Goal: Communication & Community: Answer question/provide support

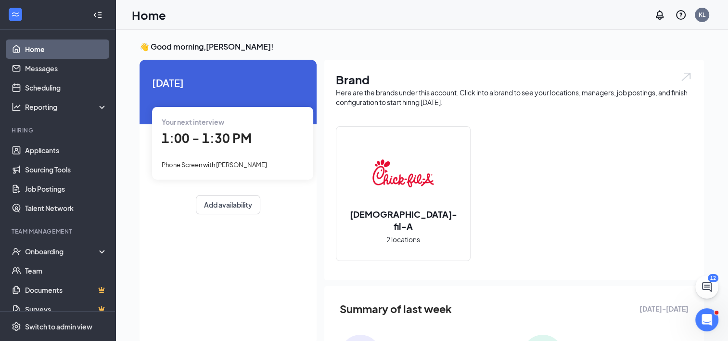
click at [212, 136] on span "1:00 - 1:30 PM" at bounding box center [207, 138] width 90 height 16
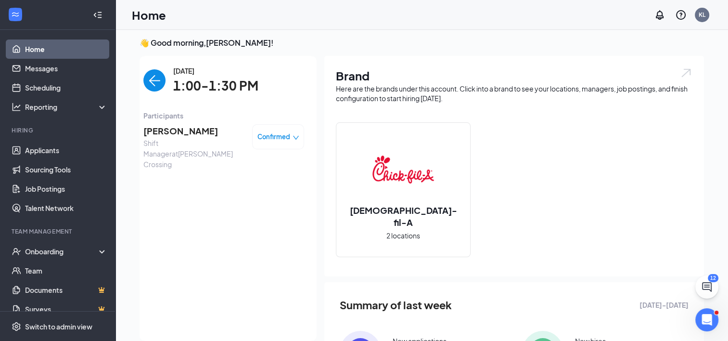
click at [273, 137] on span "Confirmed" at bounding box center [274, 137] width 33 height 10
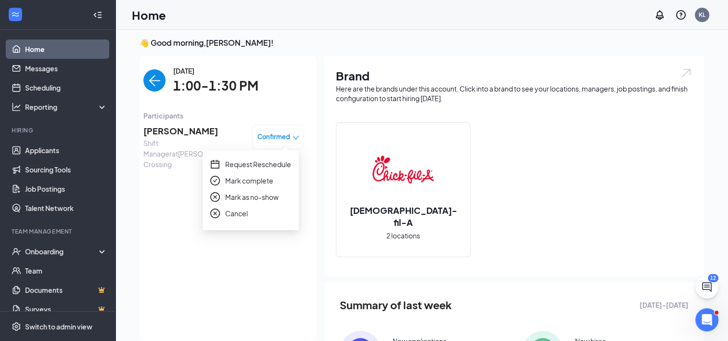
click at [257, 164] on span "Request Reschedule" at bounding box center [258, 164] width 66 height 11
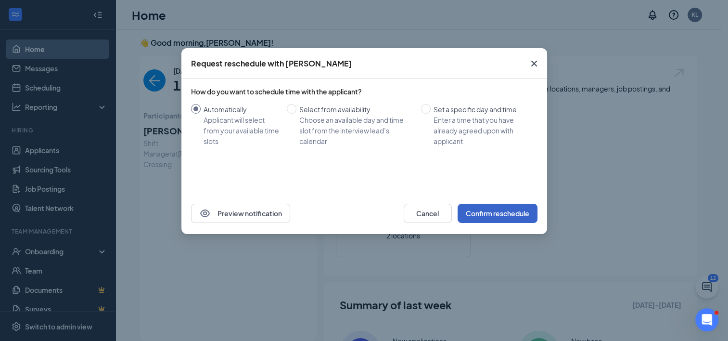
click at [492, 215] on button "Confirm reschedule" at bounding box center [498, 213] width 80 height 19
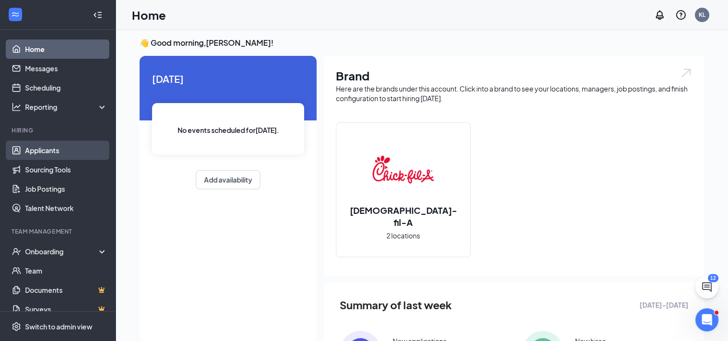
click at [30, 152] on link "Applicants" at bounding box center [66, 150] width 82 height 19
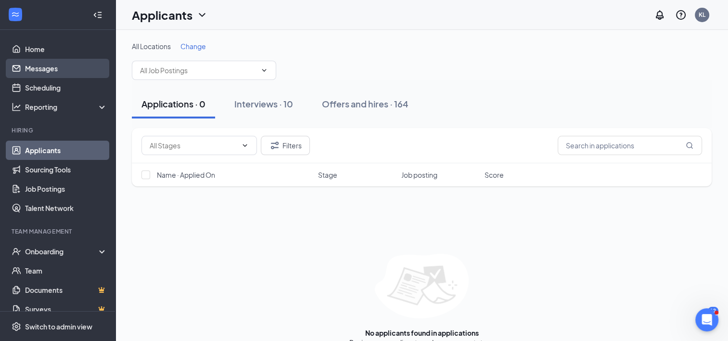
click at [35, 70] on link "Messages" at bounding box center [66, 68] width 82 height 19
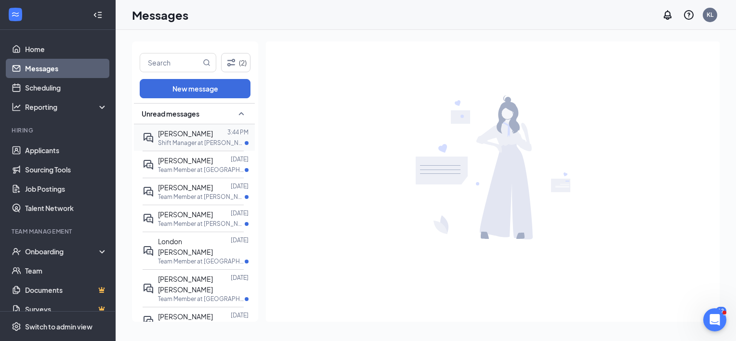
click at [165, 136] on span "[PERSON_NAME]" at bounding box center [185, 133] width 55 height 9
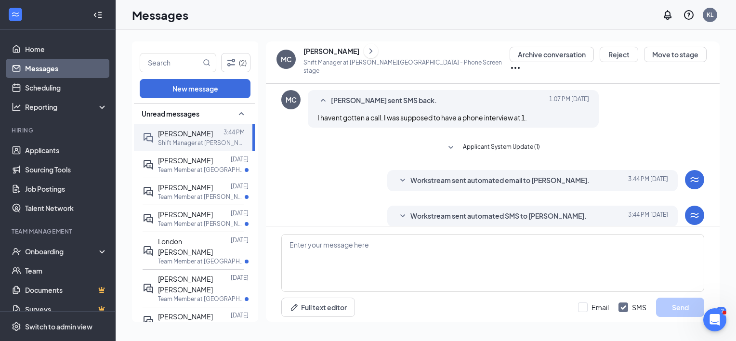
scroll to position [254, 0]
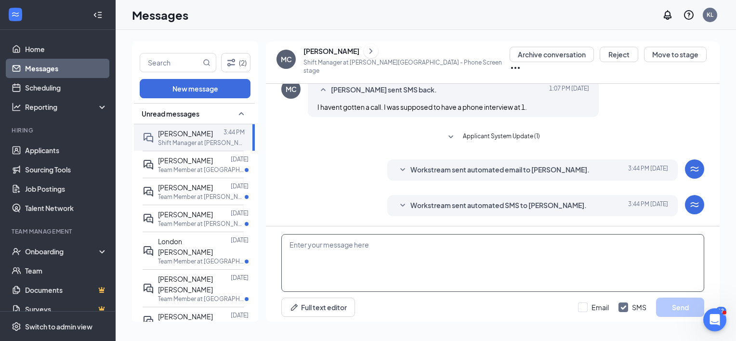
click at [308, 263] on textarea at bounding box center [492, 263] width 423 height 58
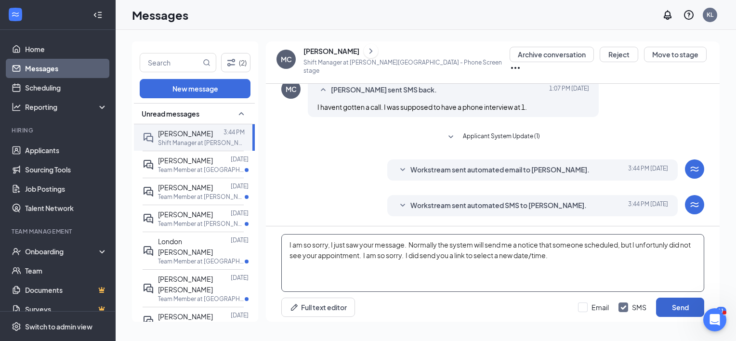
type textarea "I am so sorry, I just saw your message. Normally the system will send me a noti…"
click at [666, 300] on button "Send" at bounding box center [680, 307] width 48 height 19
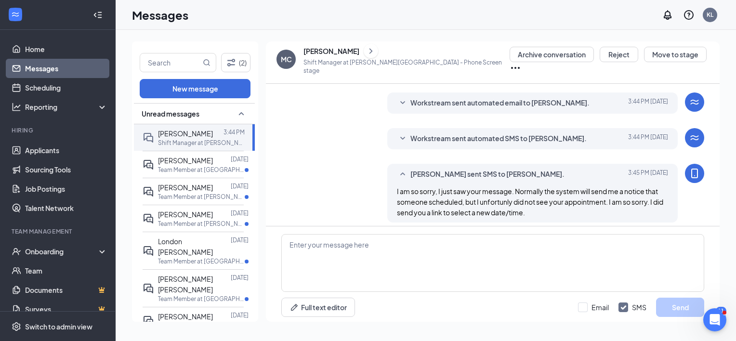
scroll to position [327, 0]
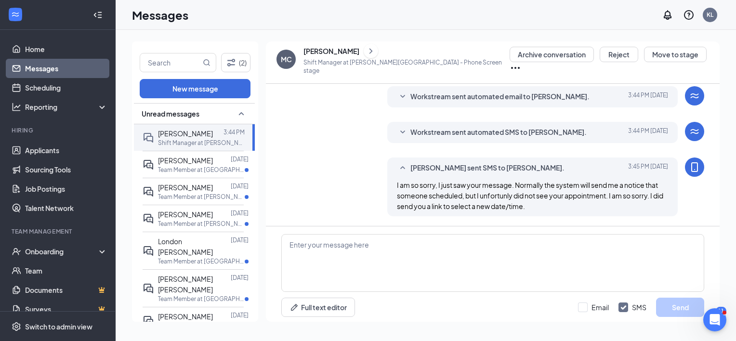
click at [399, 128] on icon "SmallChevronDown" at bounding box center [403, 133] width 12 height 12
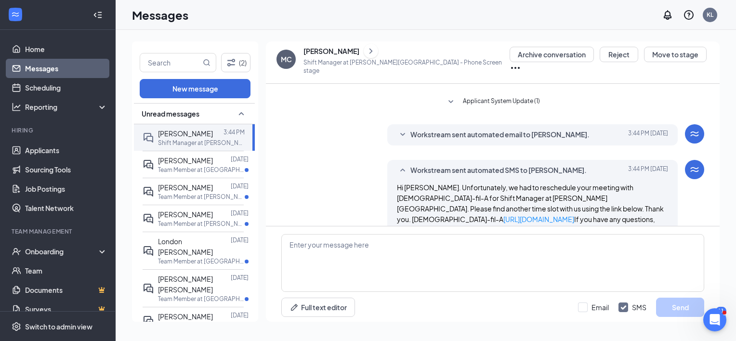
scroll to position [289, 0]
click at [400, 133] on icon "SmallChevronDown" at bounding box center [402, 134] width 5 height 3
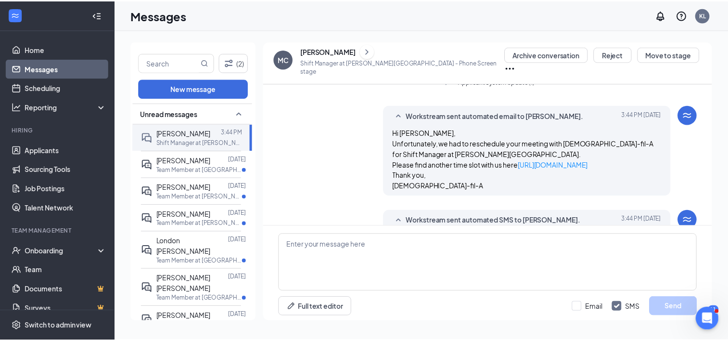
scroll to position [262, 0]
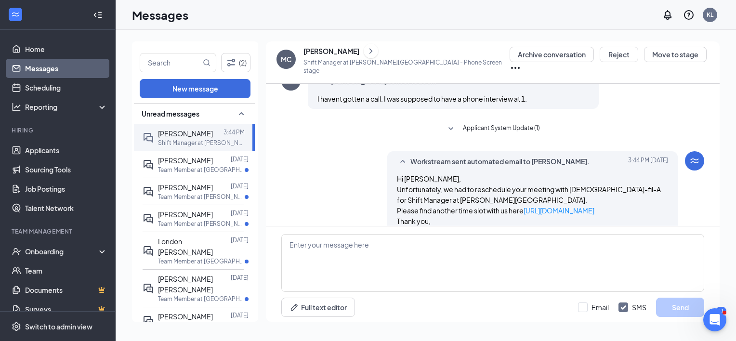
click at [42, 65] on link "Messages" at bounding box center [66, 68] width 82 height 19
click at [39, 46] on link "Home" at bounding box center [66, 48] width 82 height 19
